Goal: Obtain resource: Obtain resource

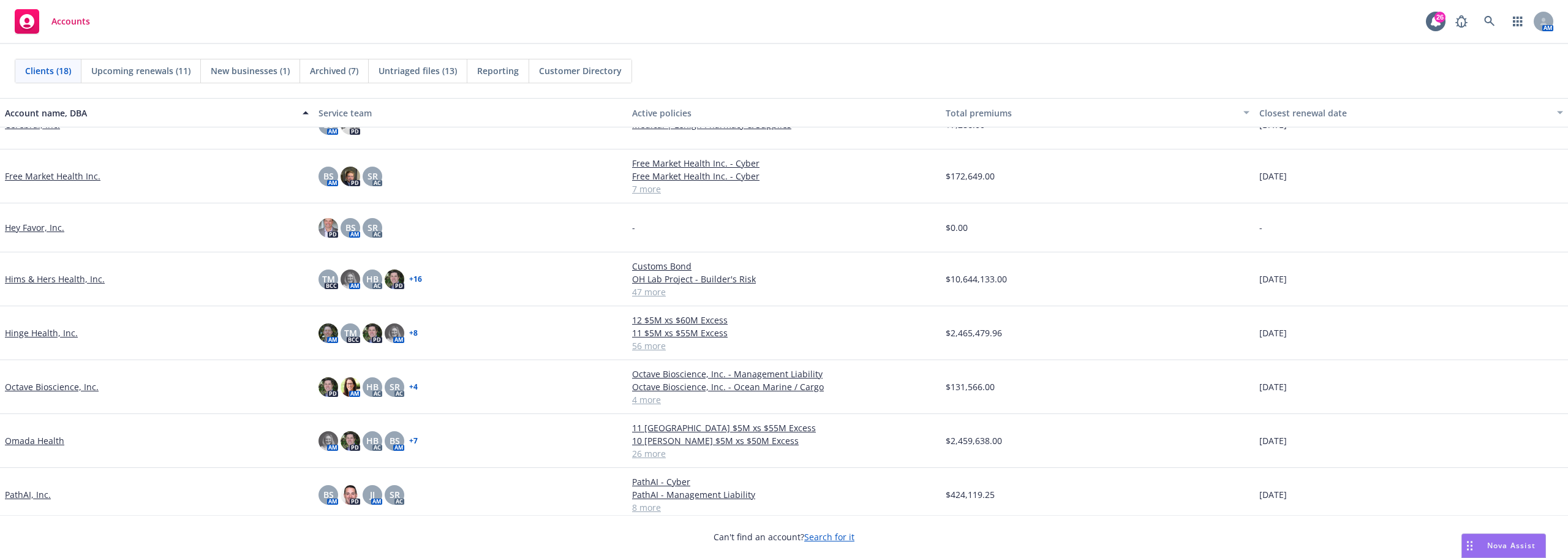
scroll to position [184, 0]
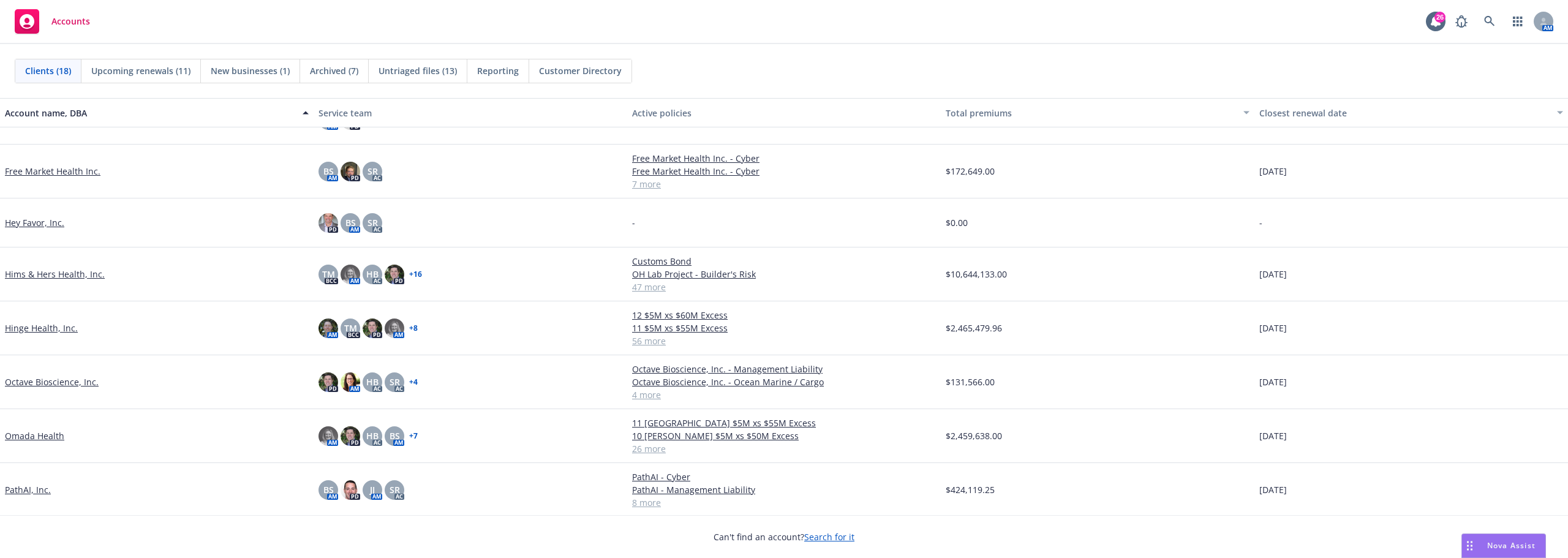
click at [76, 381] on link "Octave Bioscience, Inc." at bounding box center [51, 382] width 93 height 13
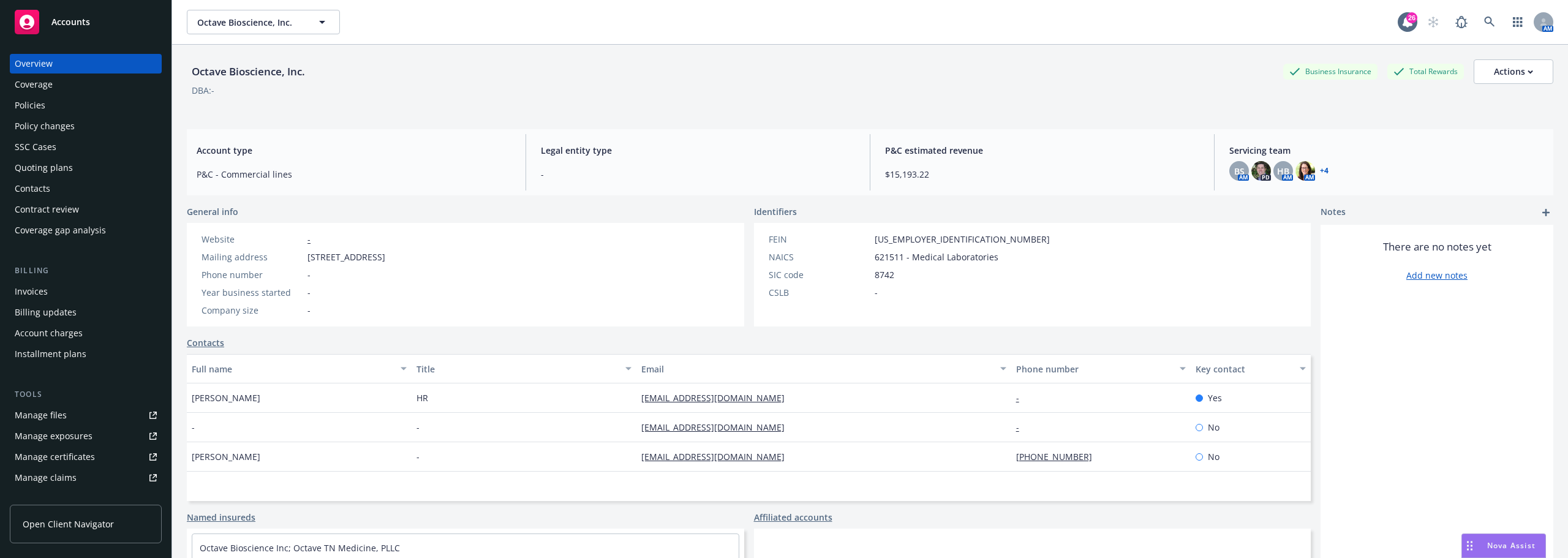
click at [38, 412] on div "Manage files" at bounding box center [41, 416] width 52 height 20
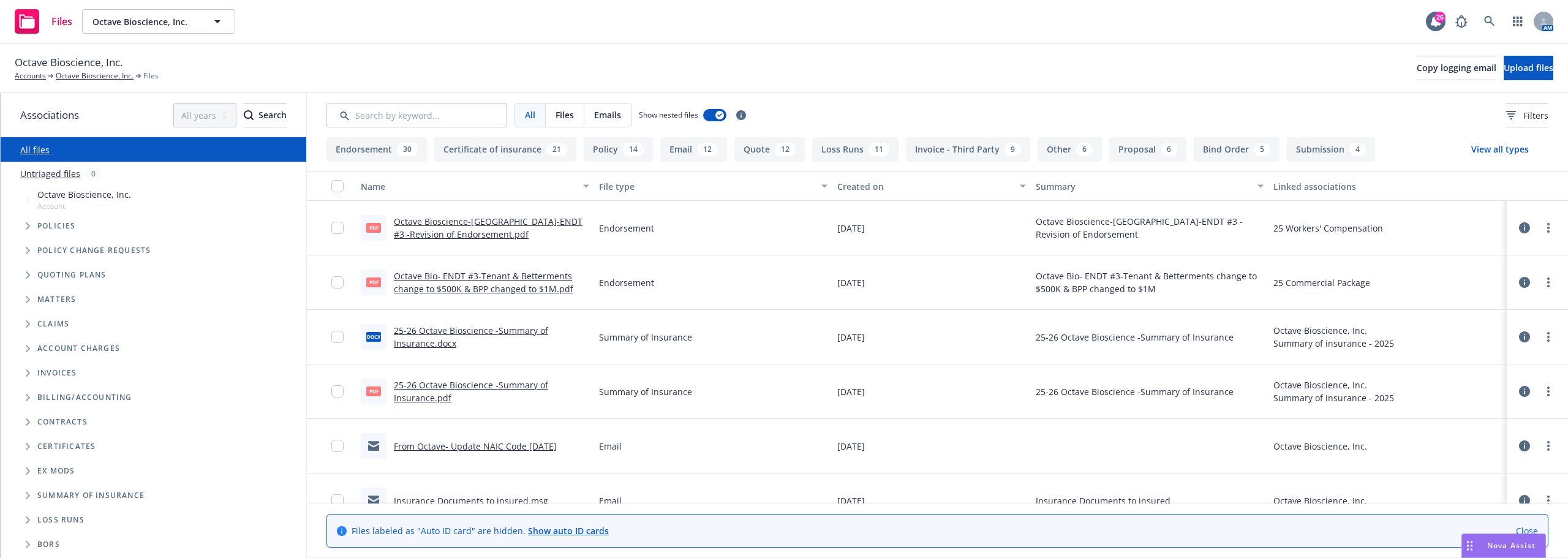
click at [481, 332] on link "25-26 Octave Bioscience -Summary of Insurance.docx" at bounding box center [471, 337] width 154 height 24
click at [64, 75] on link "Octave Bioscience, Inc." at bounding box center [95, 76] width 78 height 11
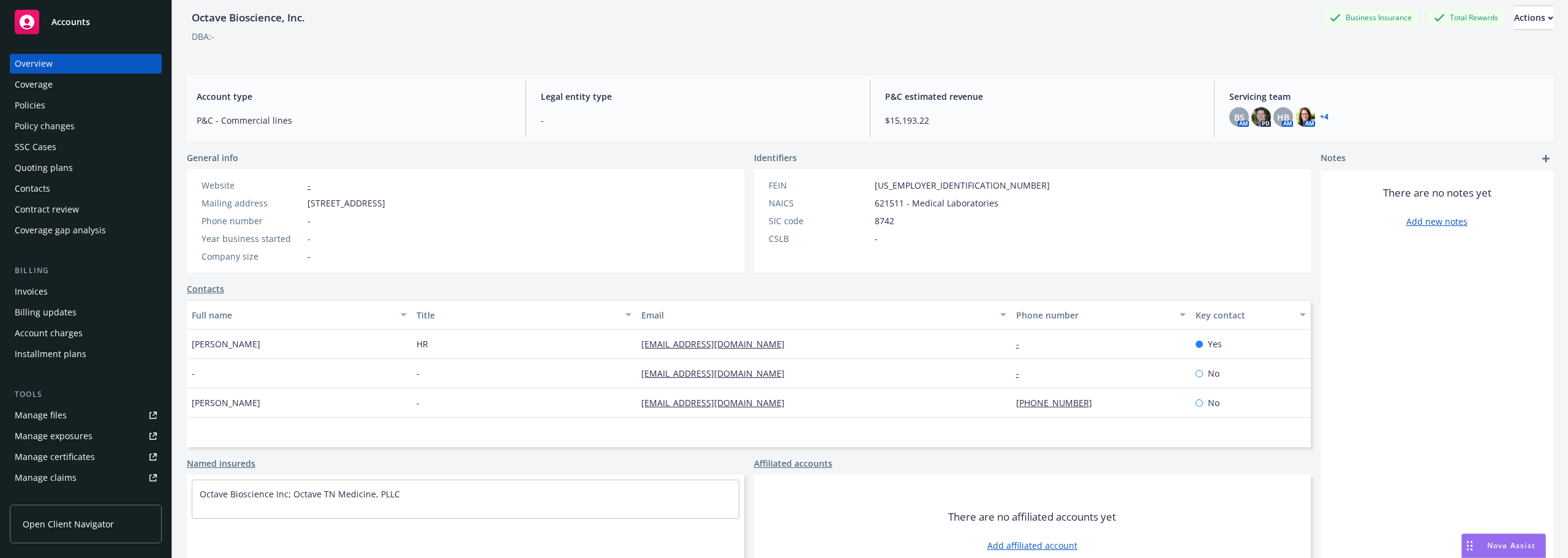
scroll to position [61, 0]
